Goal: Find specific page/section: Find specific page/section

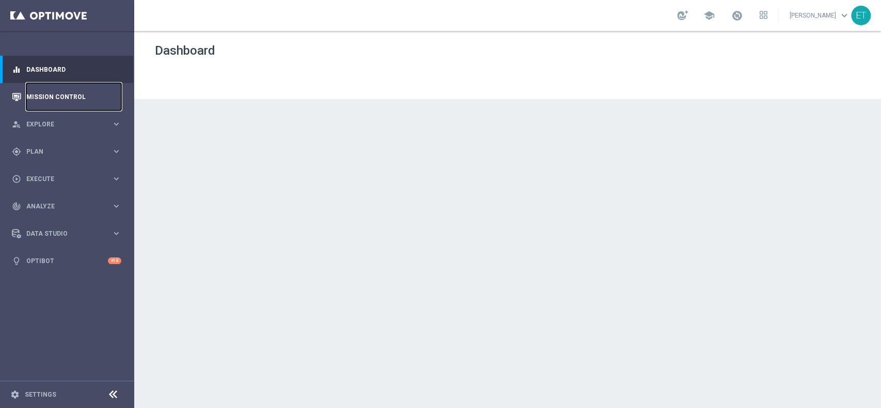
click at [58, 99] on link "Mission Control" at bounding box center [73, 96] width 95 height 27
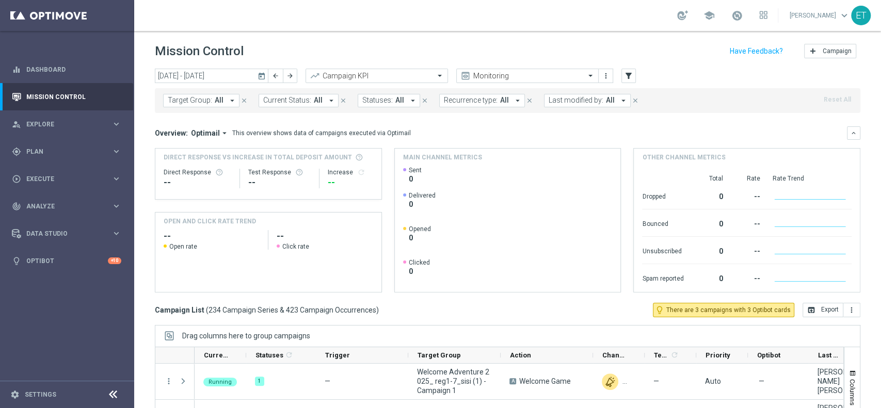
click at [264, 73] on icon "today" at bounding box center [262, 75] width 9 height 9
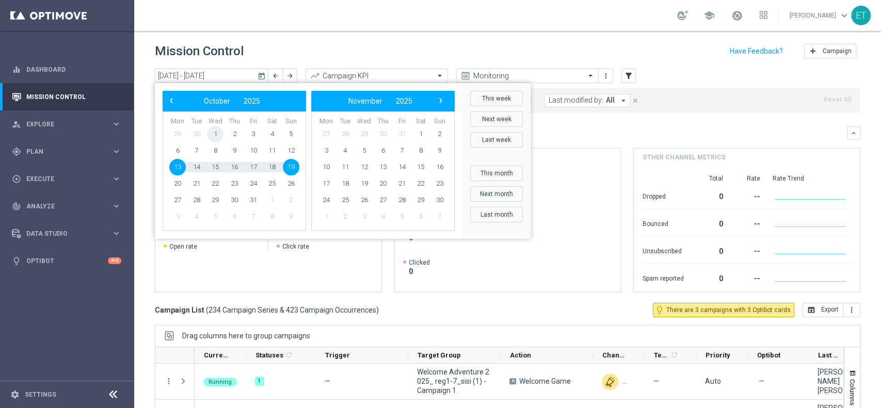
click at [212, 135] on span "1" at bounding box center [215, 134] width 17 height 17
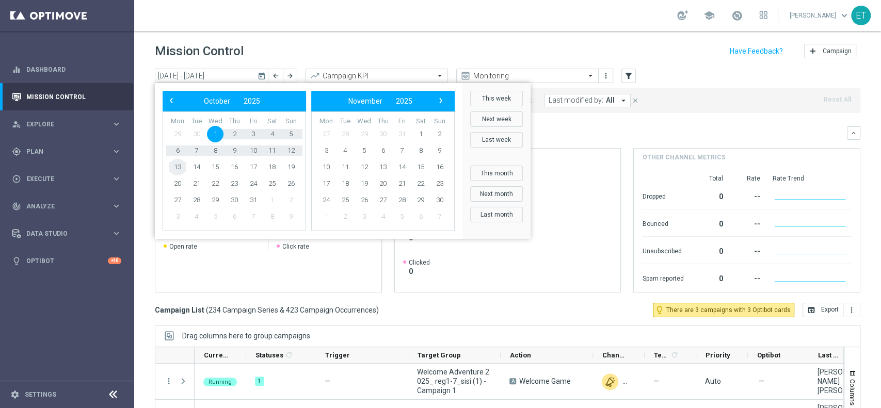
click at [183, 166] on span "13" at bounding box center [177, 167] width 17 height 17
type input "[DATE] - [DATE]"
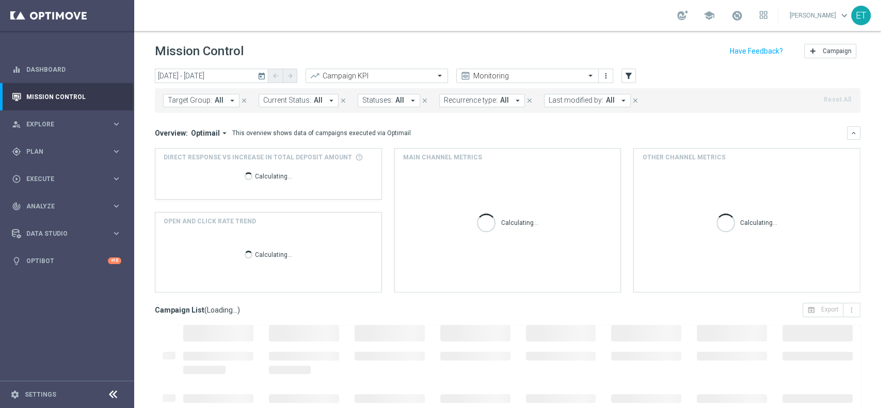
click at [587, 105] on button "Last modified by: All arrow_drop_down" at bounding box center [587, 100] width 87 height 13
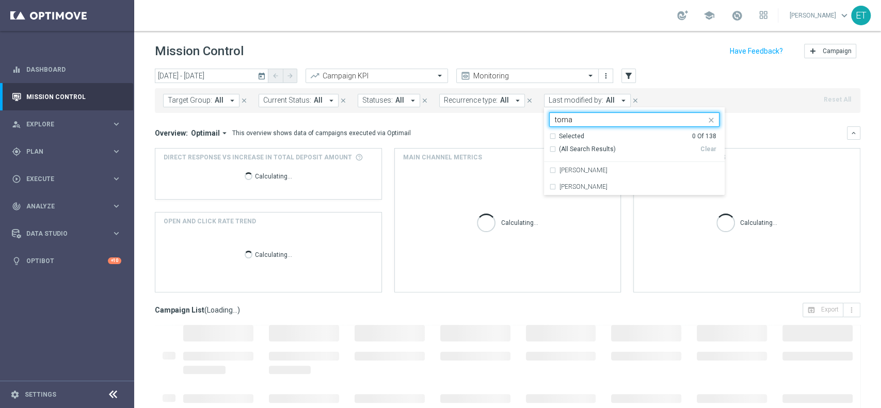
type input "[PERSON_NAME]"
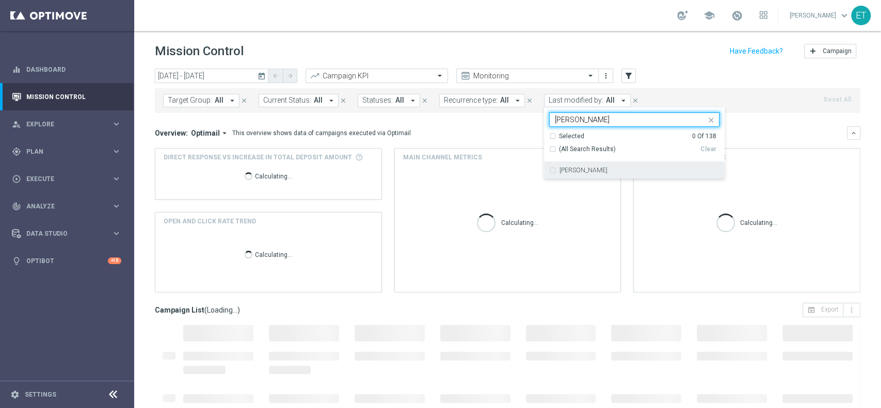
click at [565, 170] on label "[PERSON_NAME]" at bounding box center [584, 170] width 48 height 6
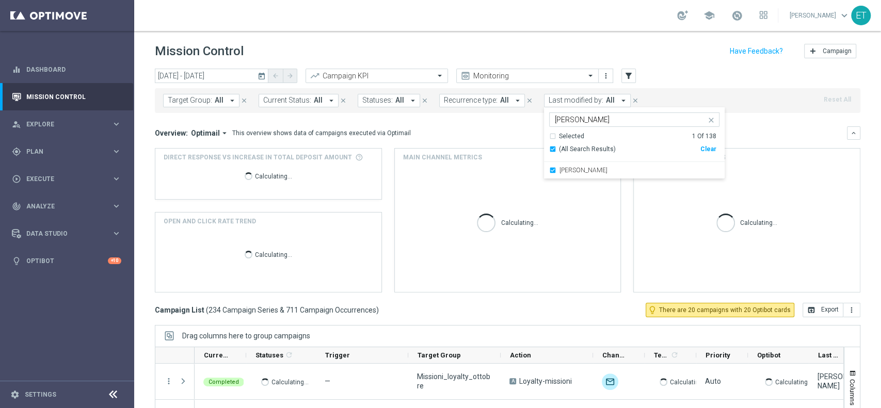
click at [681, 72] on div "[DATE] [DATE] - [DATE] arrow_back arrow_forward Campaign KPI trending_up Monito…" at bounding box center [508, 76] width 706 height 15
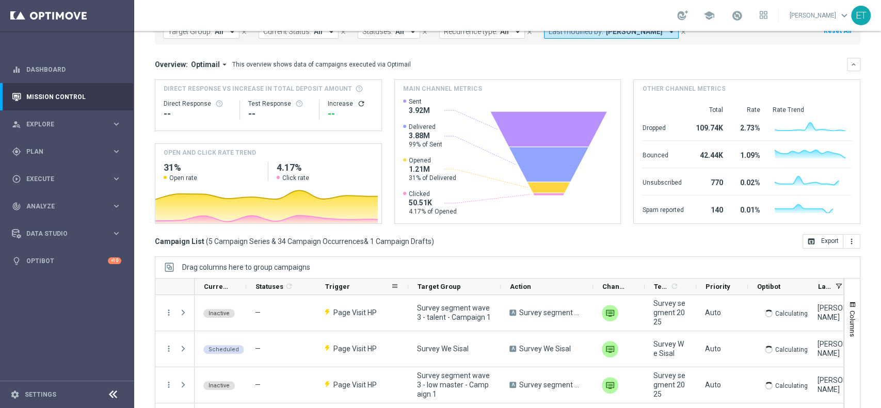
scroll to position [107, 0]
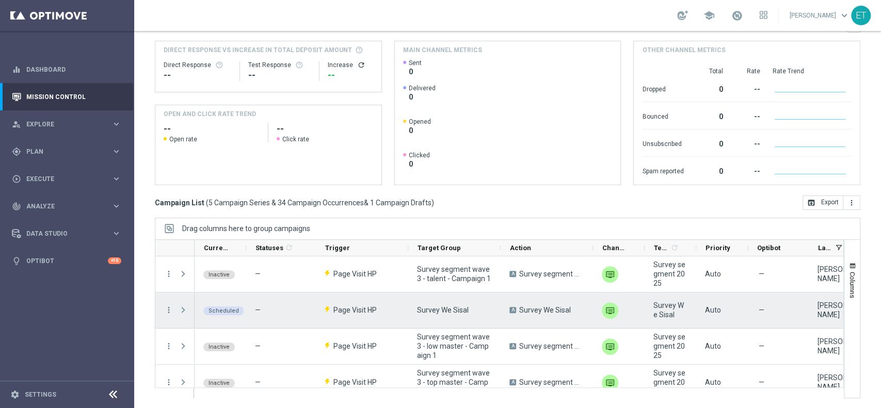
click at [183, 309] on span "Press SPACE to select this row." at bounding box center [183, 310] width 9 height 8
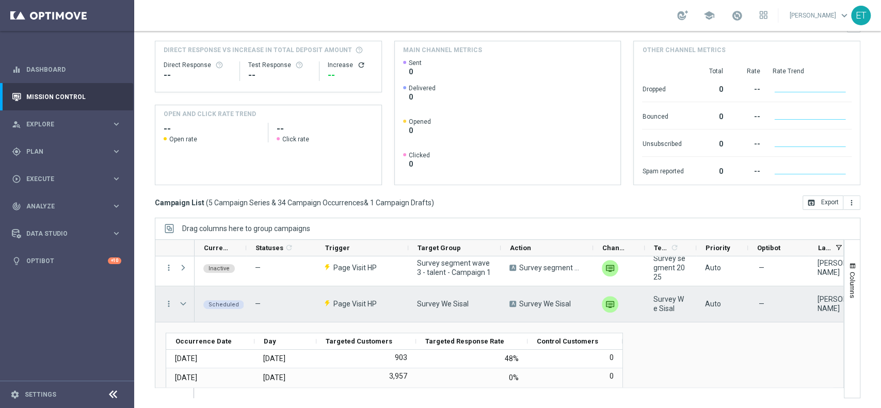
scroll to position [0, 0]
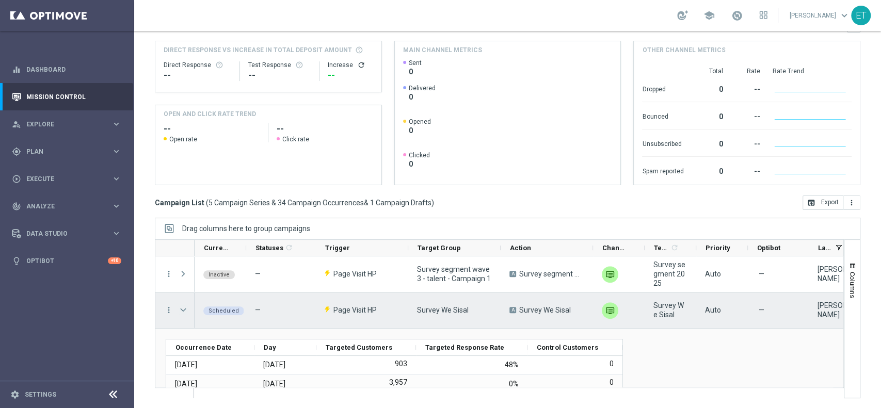
click at [186, 310] on span "Press SPACE to select this row." at bounding box center [183, 310] width 9 height 8
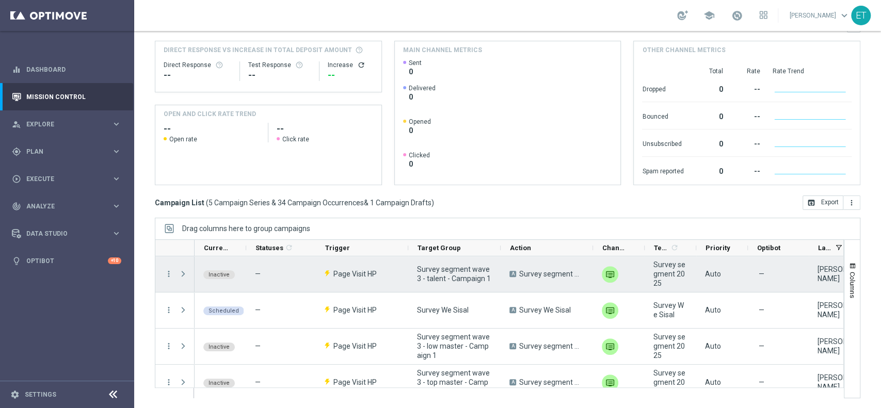
click at [178, 271] on div "Press SPACE to select this row." at bounding box center [184, 275] width 21 height 36
click at [185, 273] on span "Press SPACE to select this row." at bounding box center [183, 274] width 9 height 8
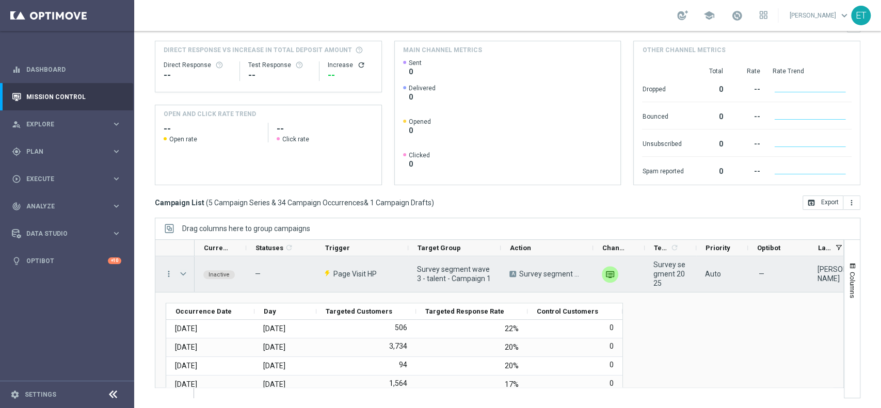
click at [183, 273] on span "Press SPACE to select this row." at bounding box center [183, 274] width 9 height 8
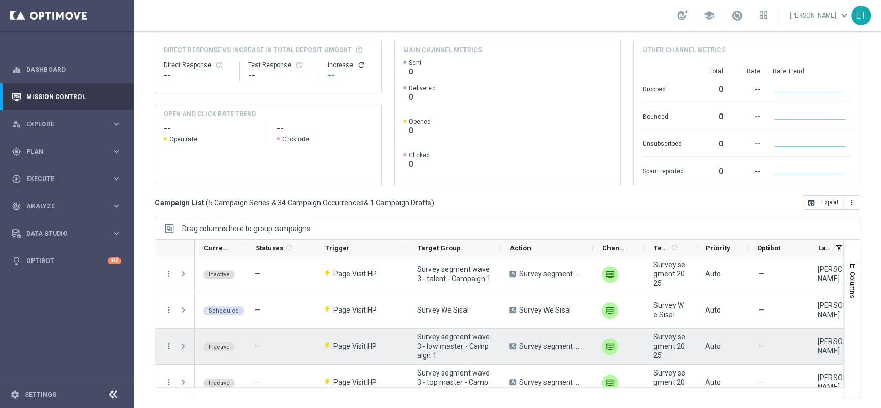
click at [183, 347] on span "Press SPACE to select this row." at bounding box center [183, 346] width 9 height 8
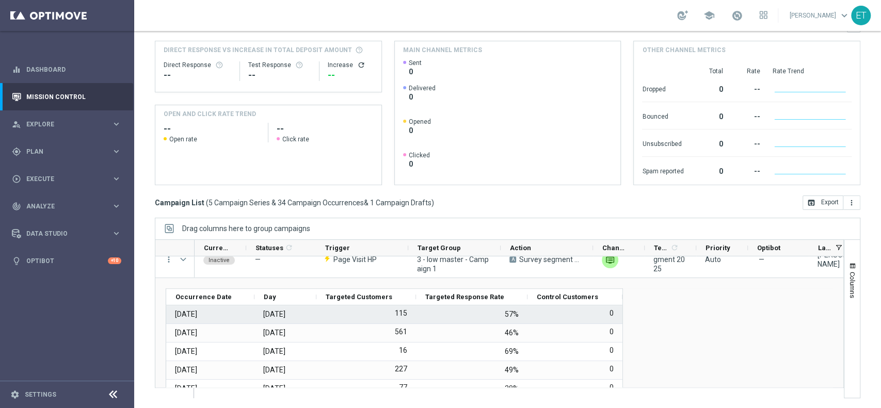
scroll to position [69, 0]
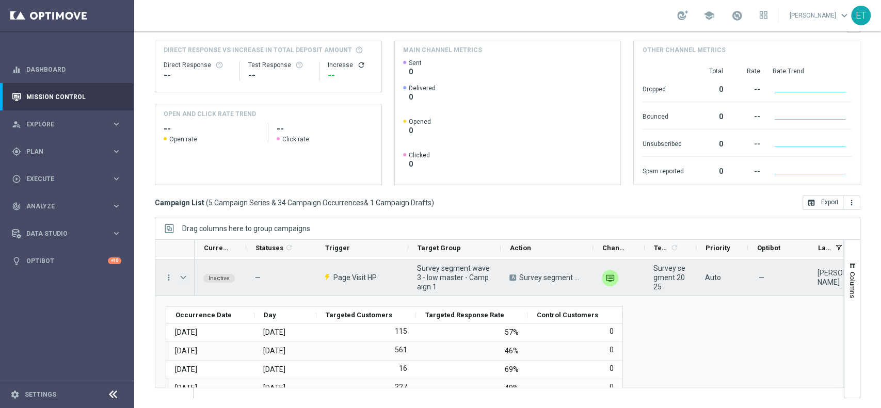
click at [186, 280] on span "Press SPACE to select this row." at bounding box center [183, 278] width 9 height 8
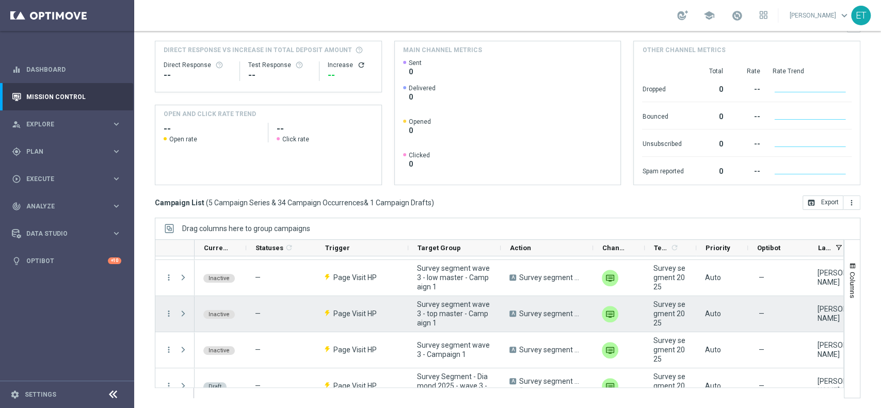
click at [184, 315] on span "Press SPACE to select this row." at bounding box center [183, 314] width 9 height 8
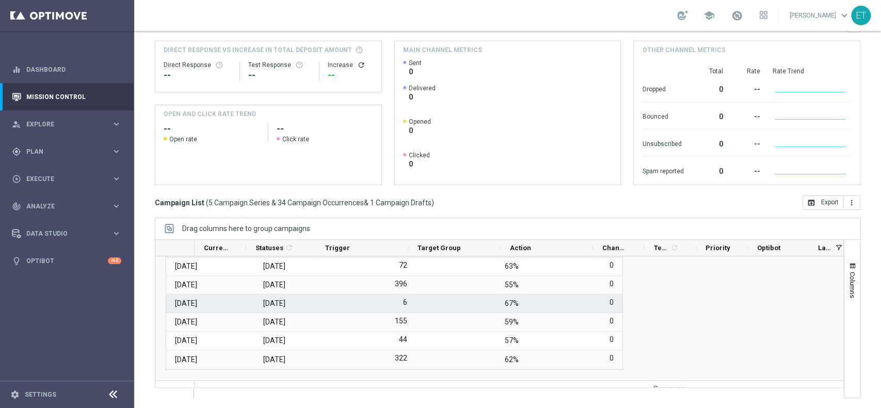
scroll to position [102, 0]
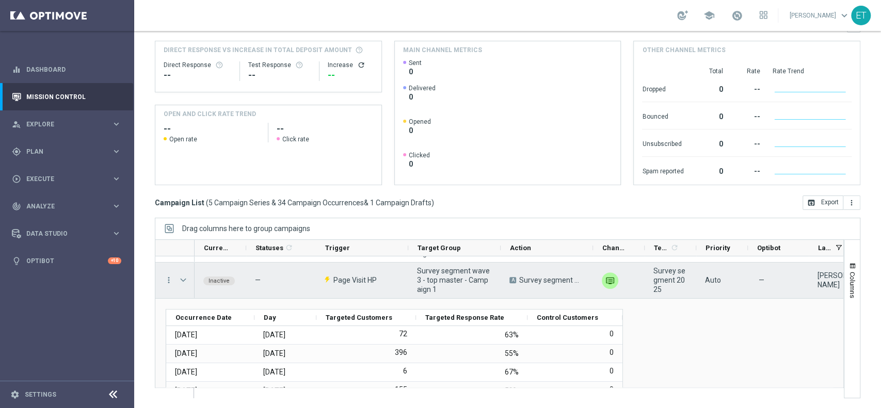
click at [182, 284] on span "Press SPACE to select this row." at bounding box center [183, 280] width 9 height 8
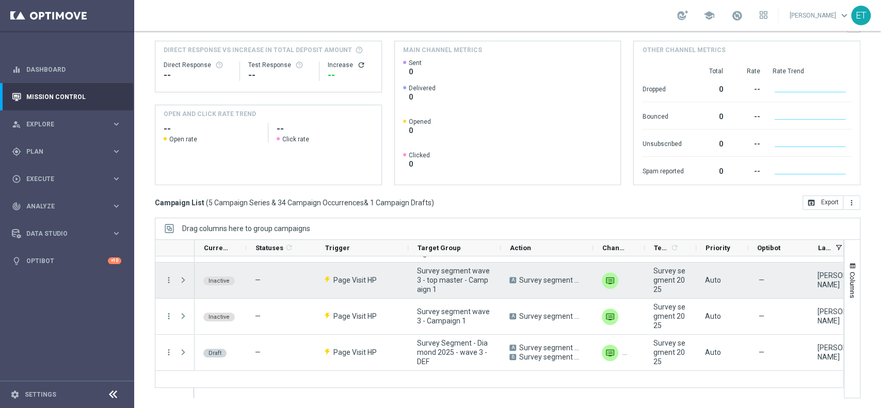
scroll to position [86, 0]
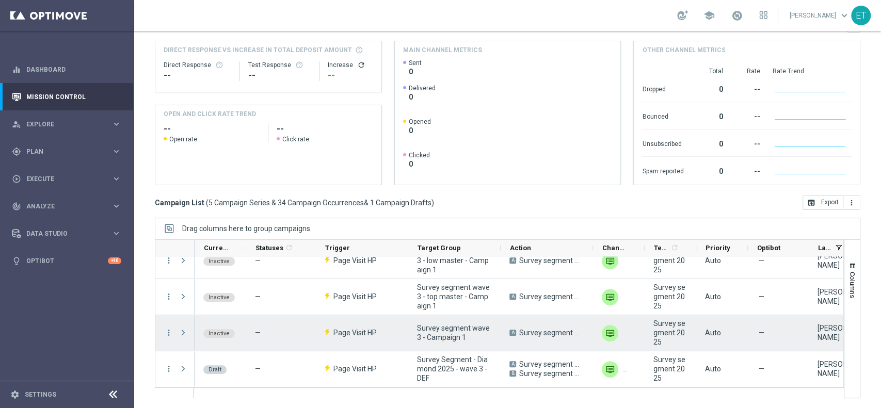
click at [185, 329] on span "Press SPACE to select this row." at bounding box center [183, 333] width 9 height 8
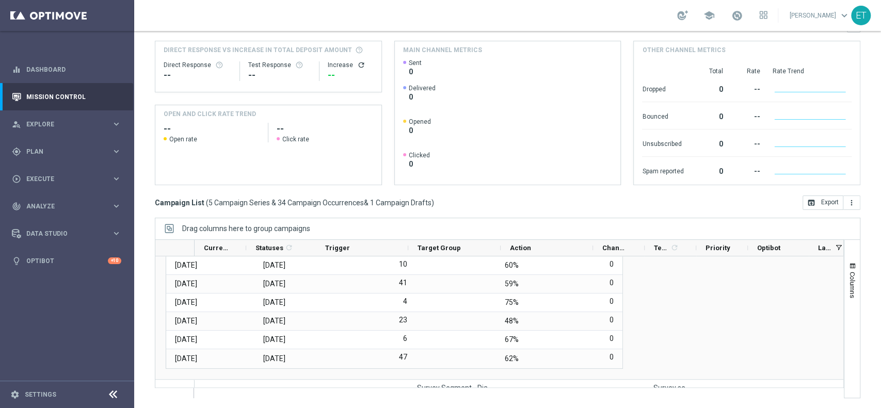
scroll to position [203, 0]
